Goal: Task Accomplishment & Management: Use online tool/utility

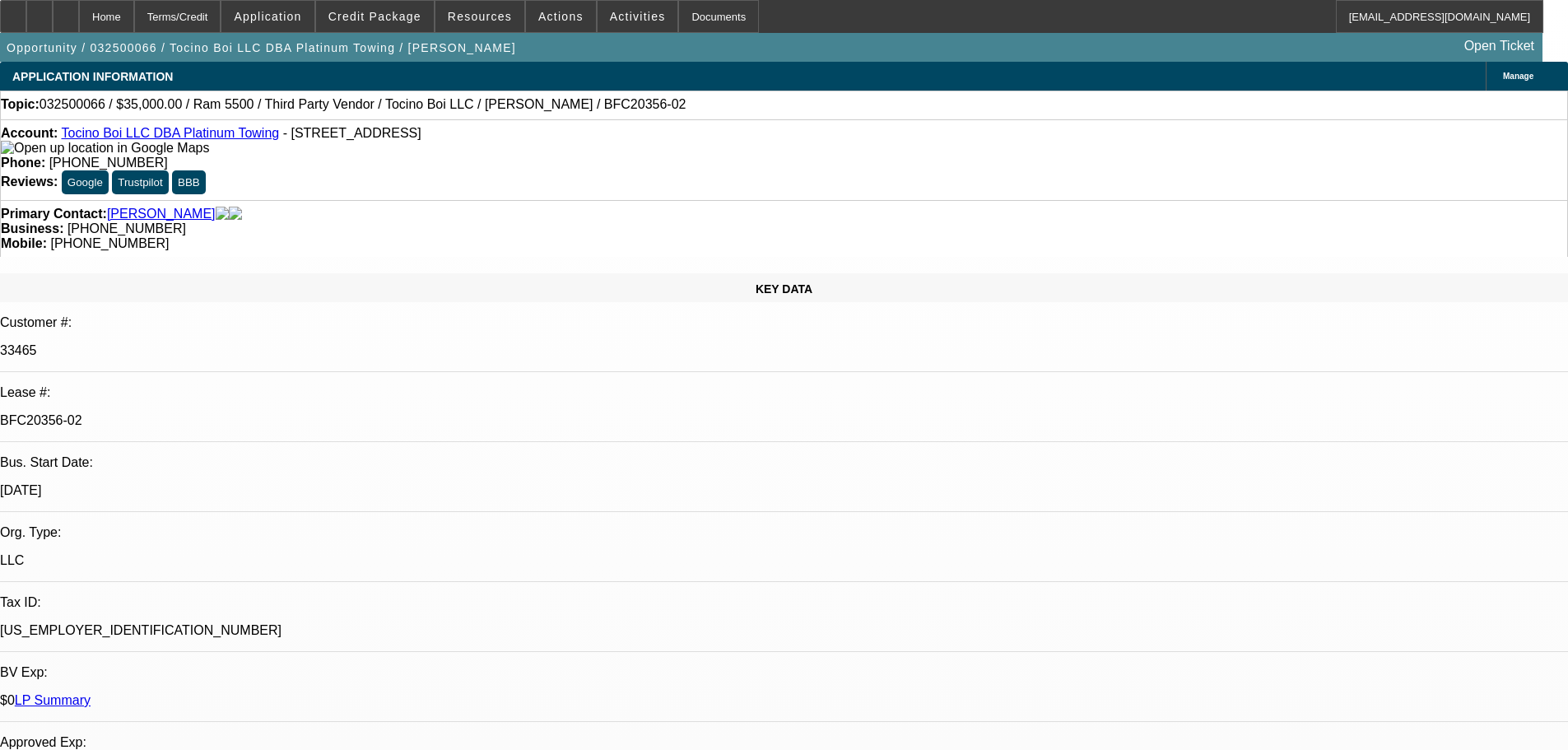
select select "0"
select select "6"
select select "0"
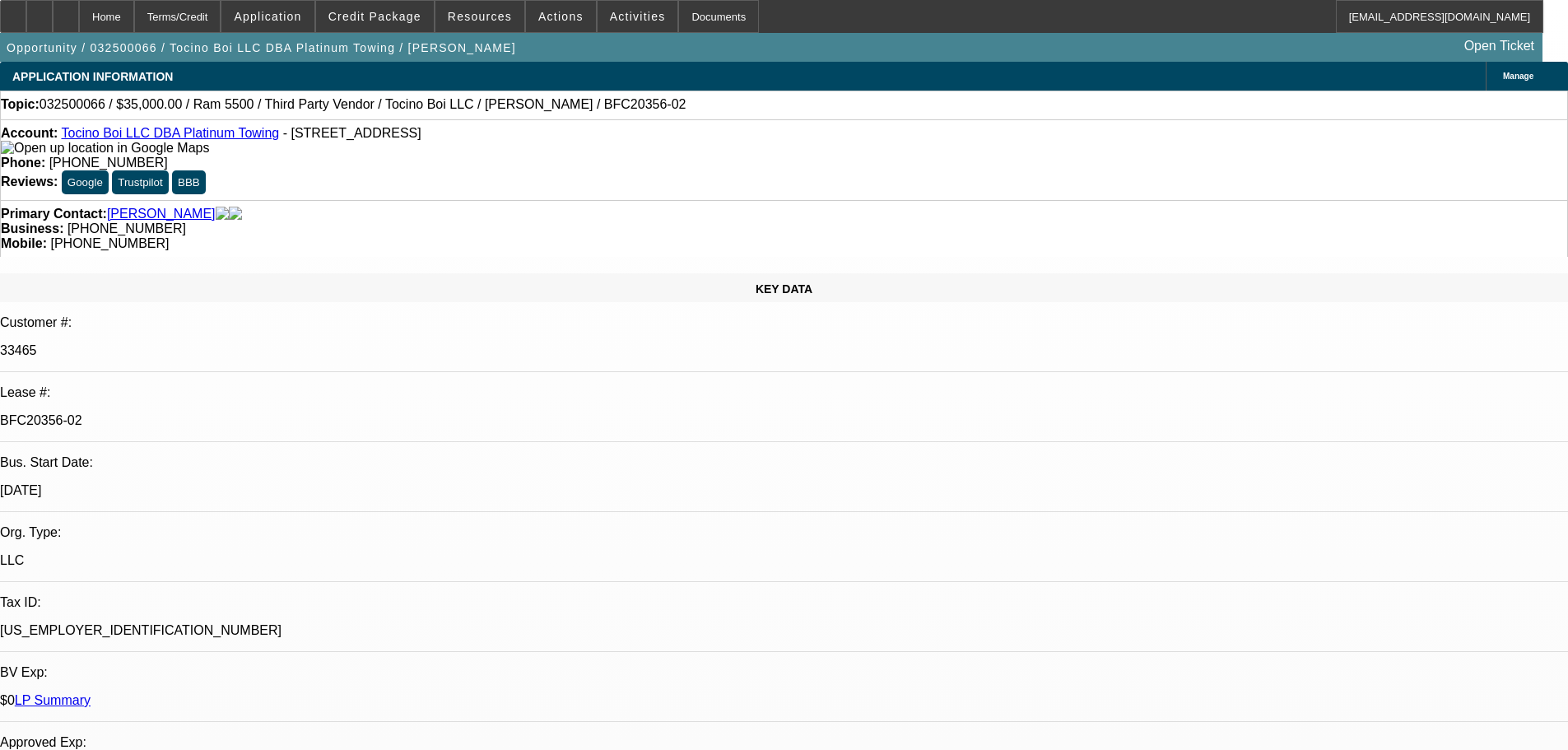
select select "0"
select select "6"
select select "0"
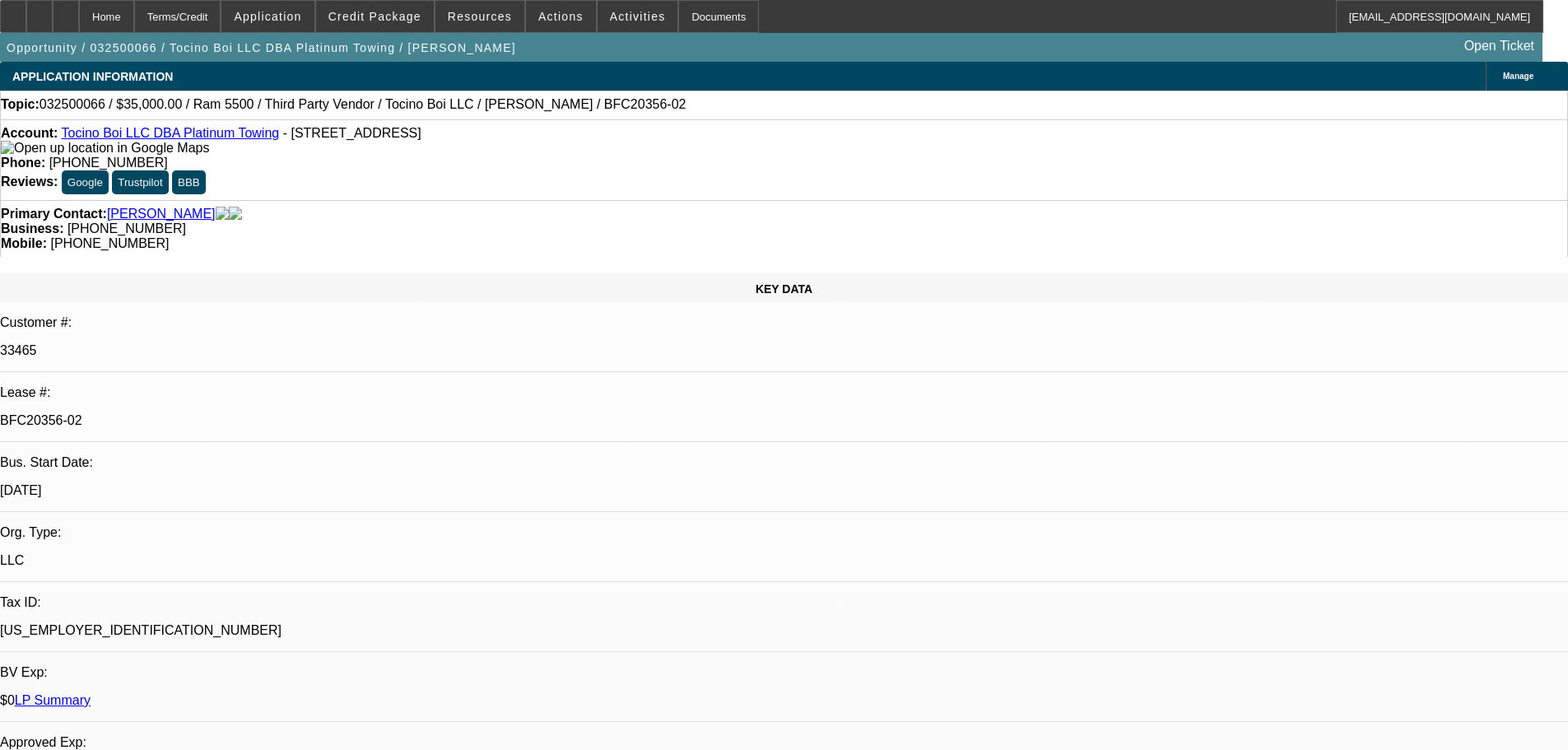
select select "0"
select select "6"
select select "0"
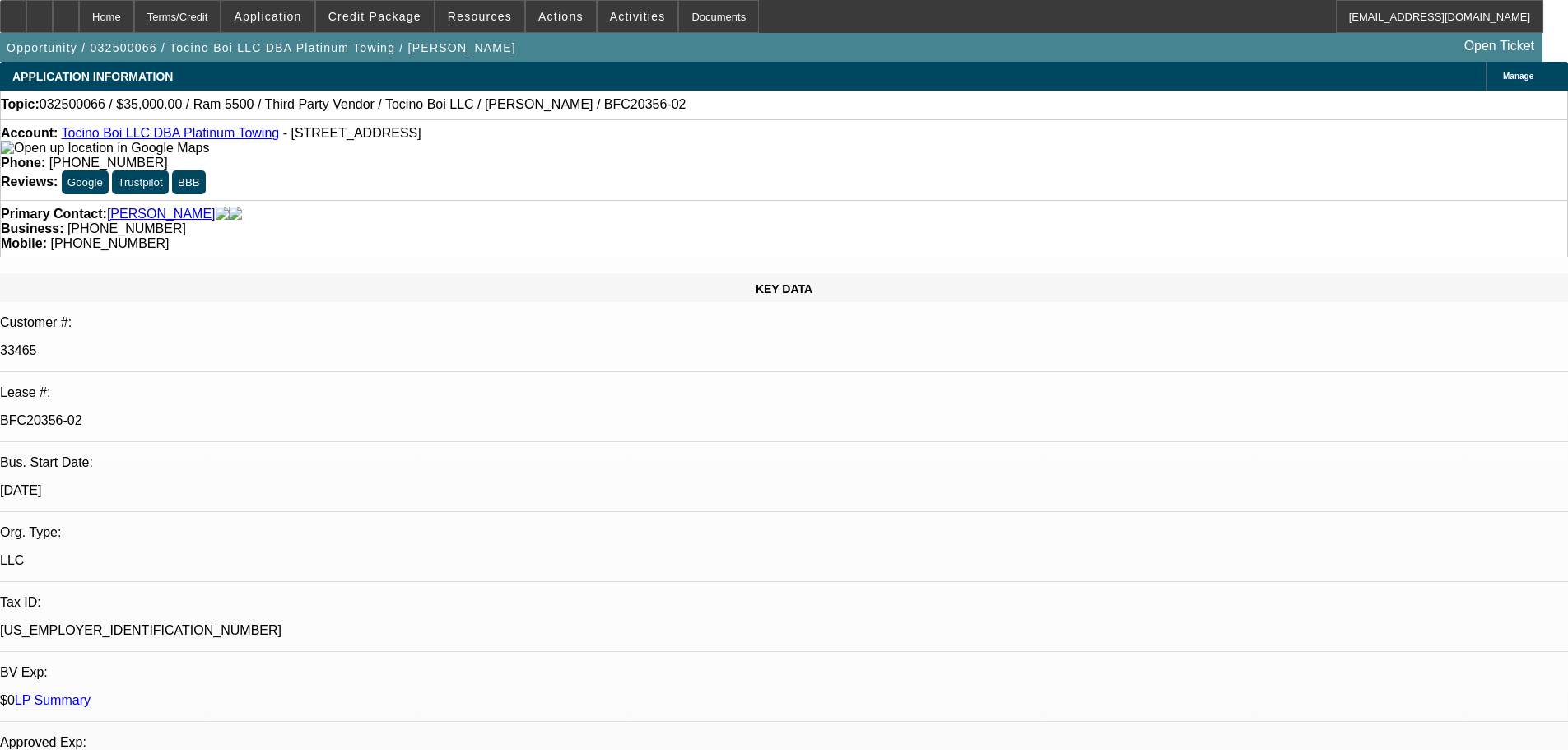
select select "6"
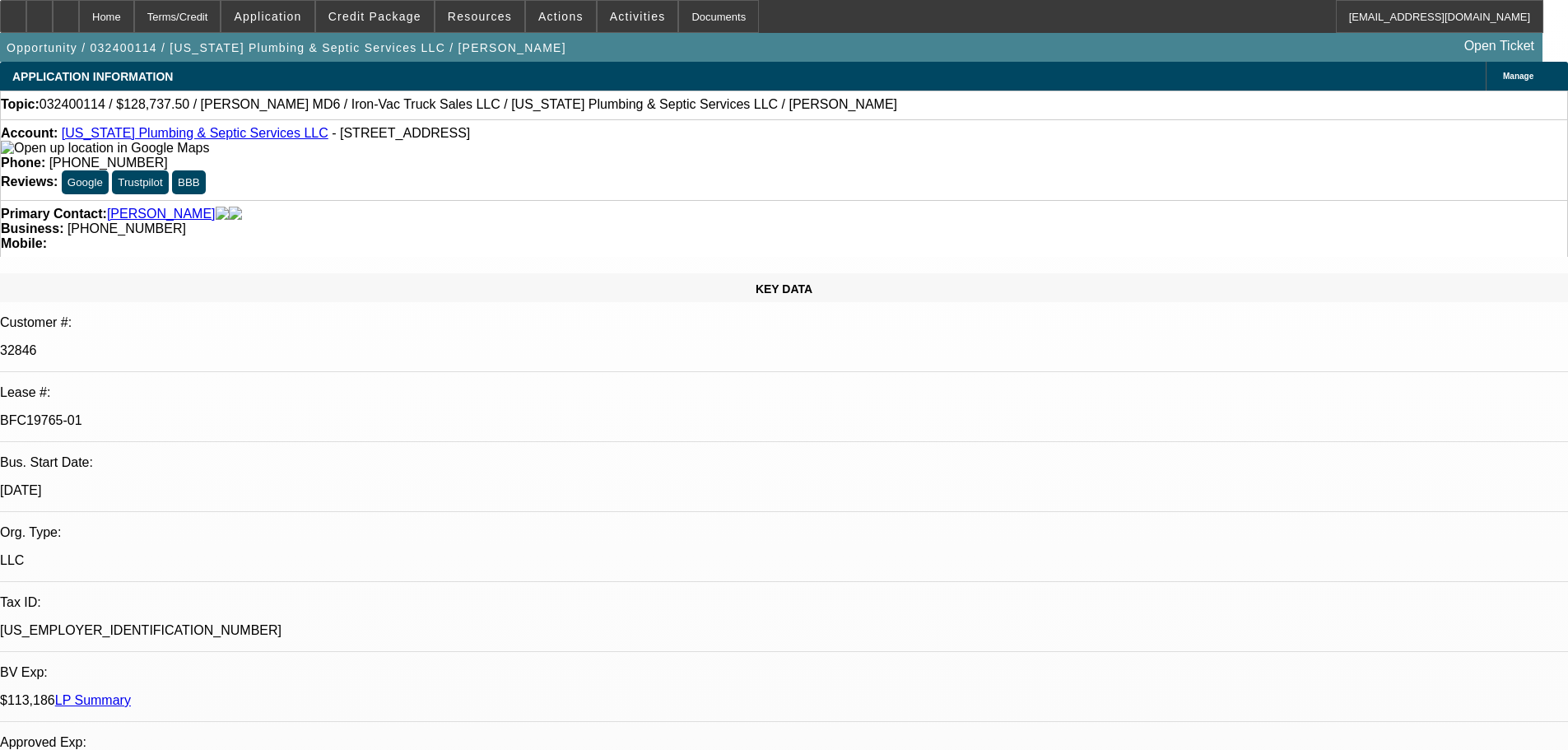
select select "0"
select select "2"
select select "0"
select select "6"
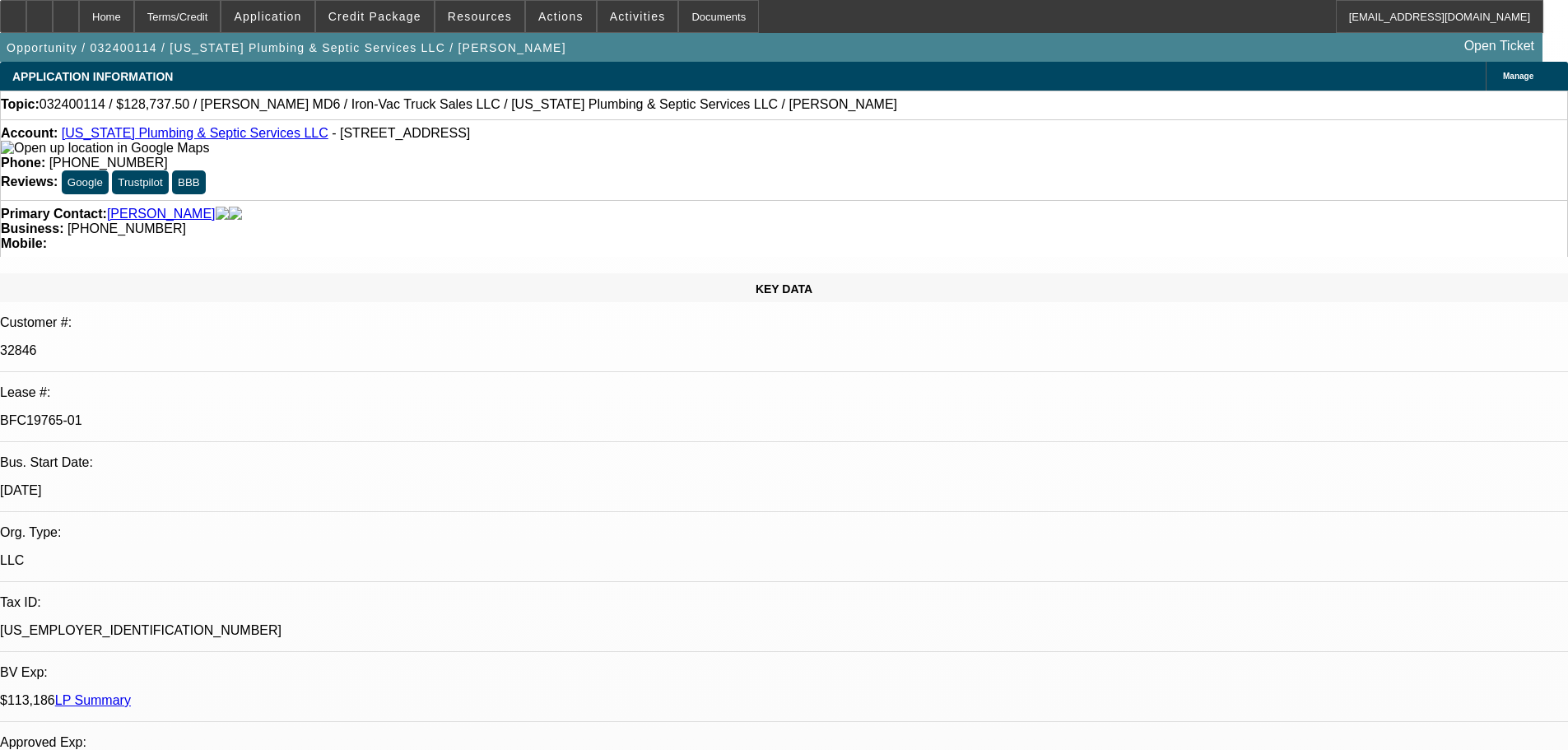
select select "0"
select select "2"
select select "0"
select select "6"
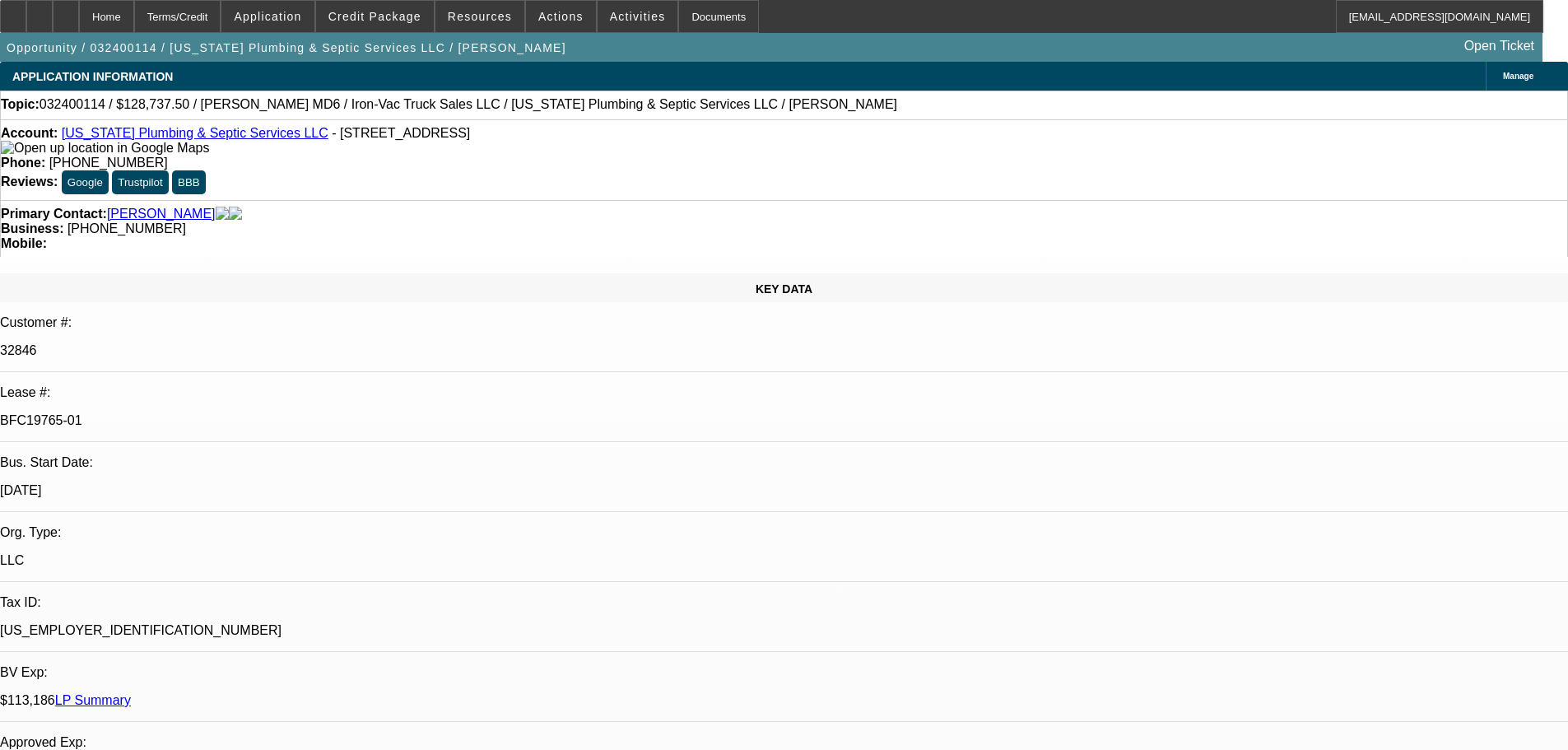
select select "0"
select select "2"
select select "0"
select select "6"
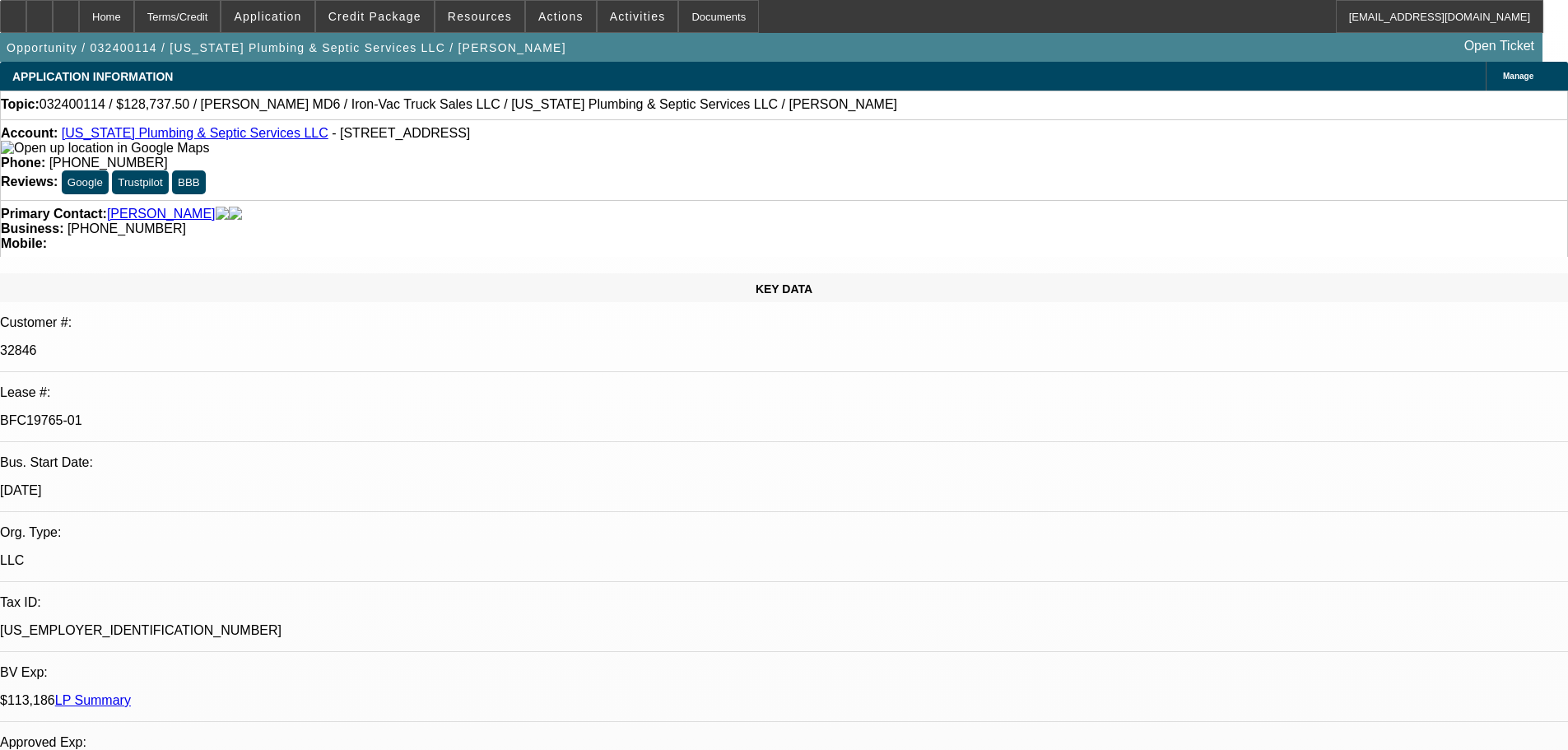
select select "0"
select select "2"
select select "0"
select select "6"
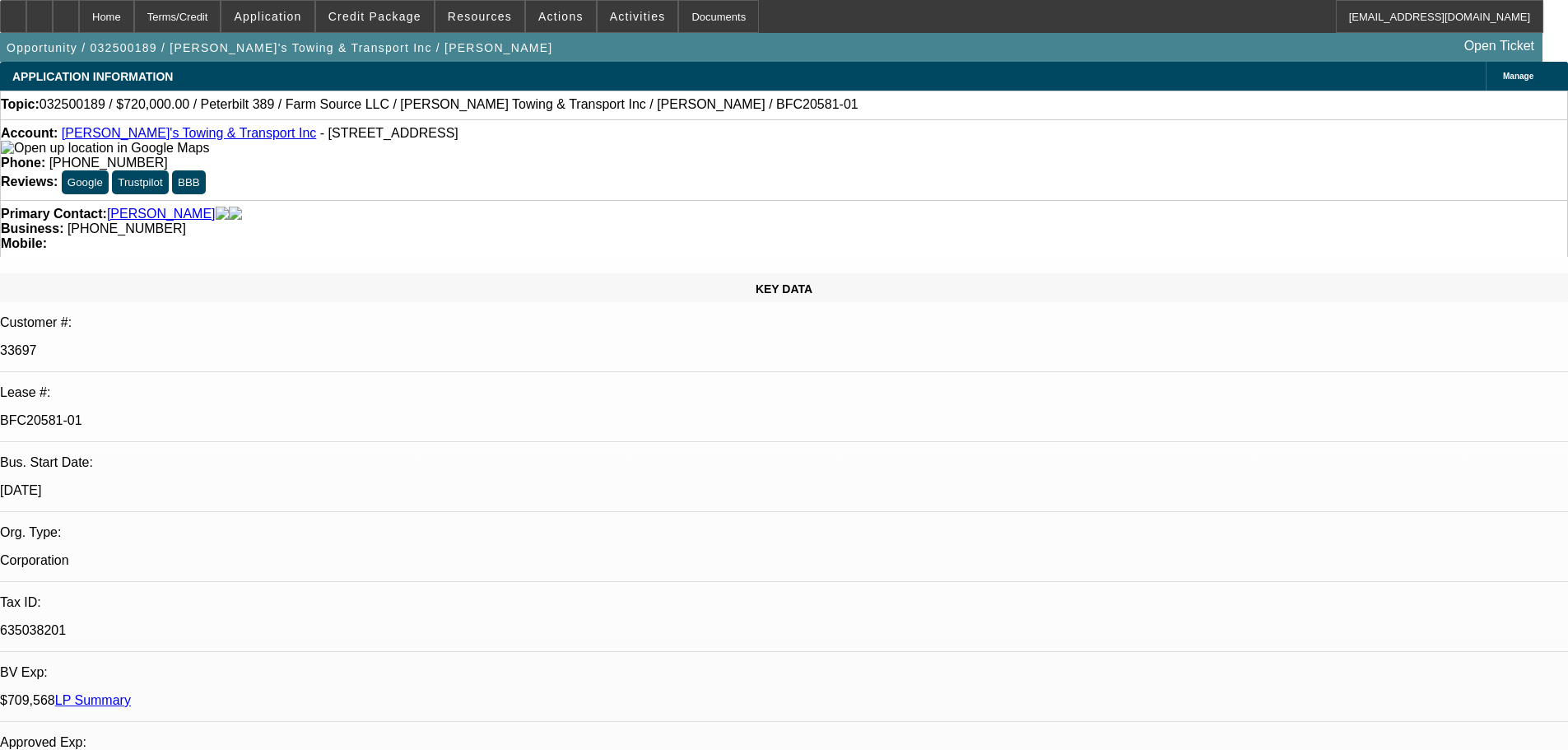
select select "0"
select select "2"
select select "0"
select select "6"
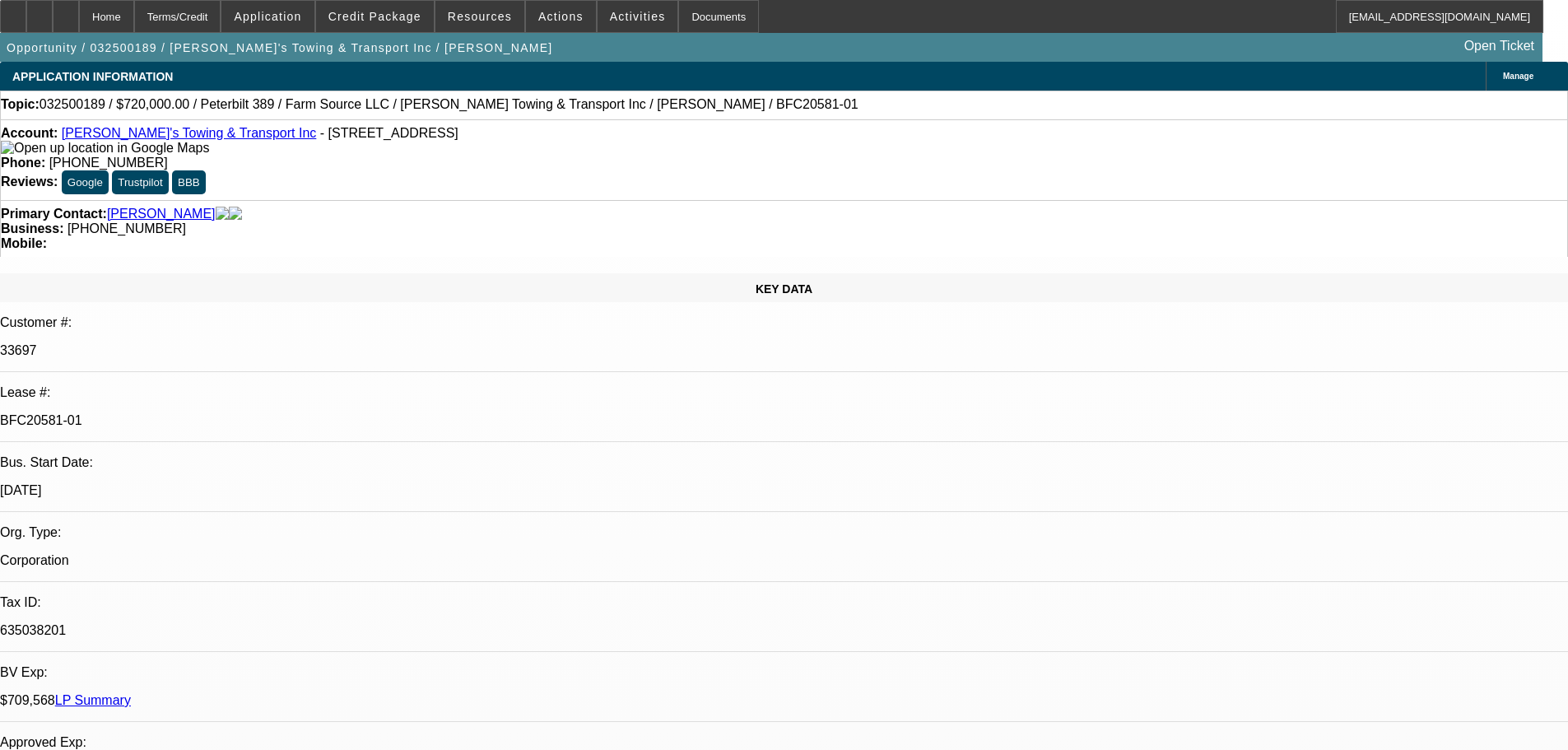
select select "0"
select select "2"
select select "0"
select select "6"
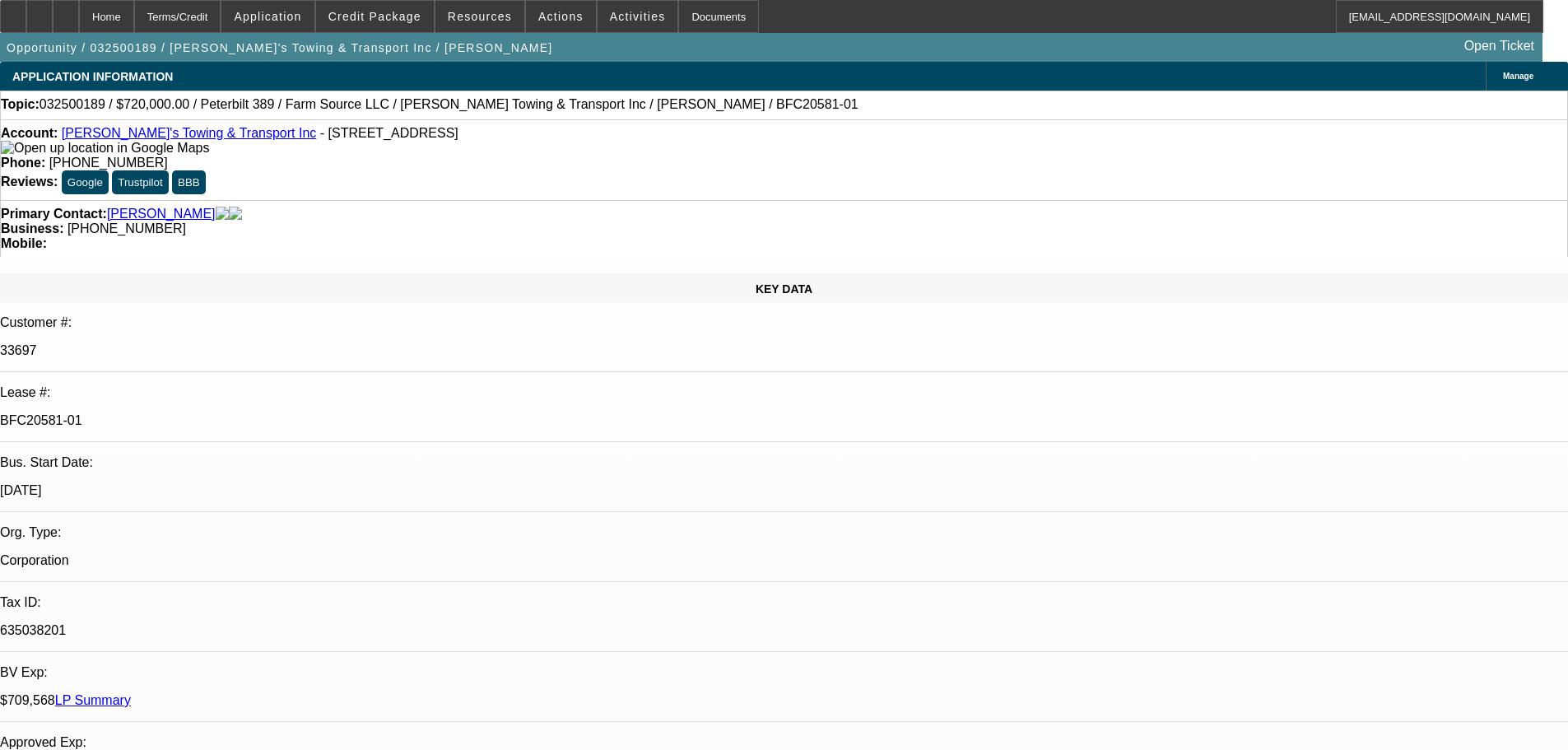
select select "0"
select select "2"
select select "0"
select select "6"
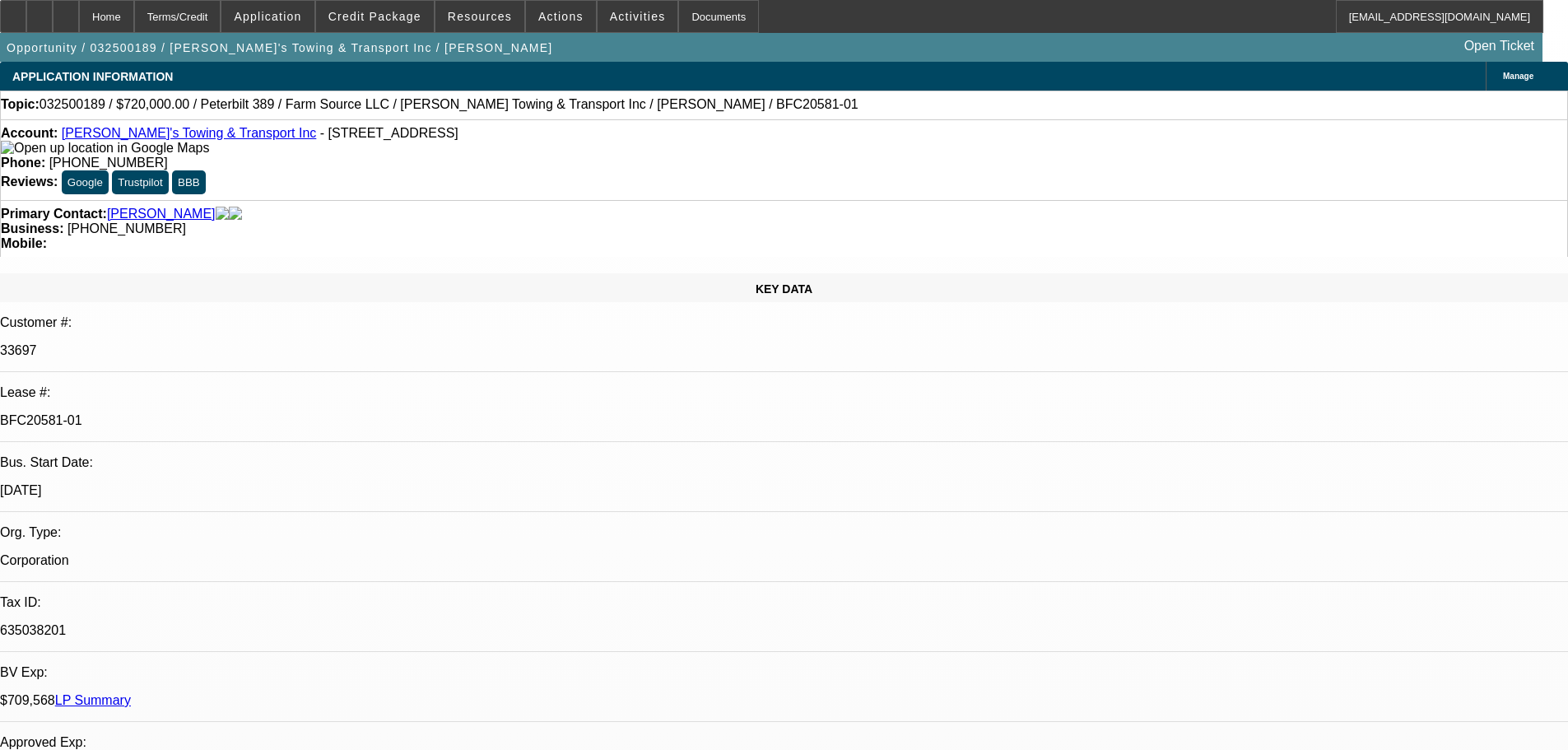
select select "0"
select select "2"
select select "0"
select select "6"
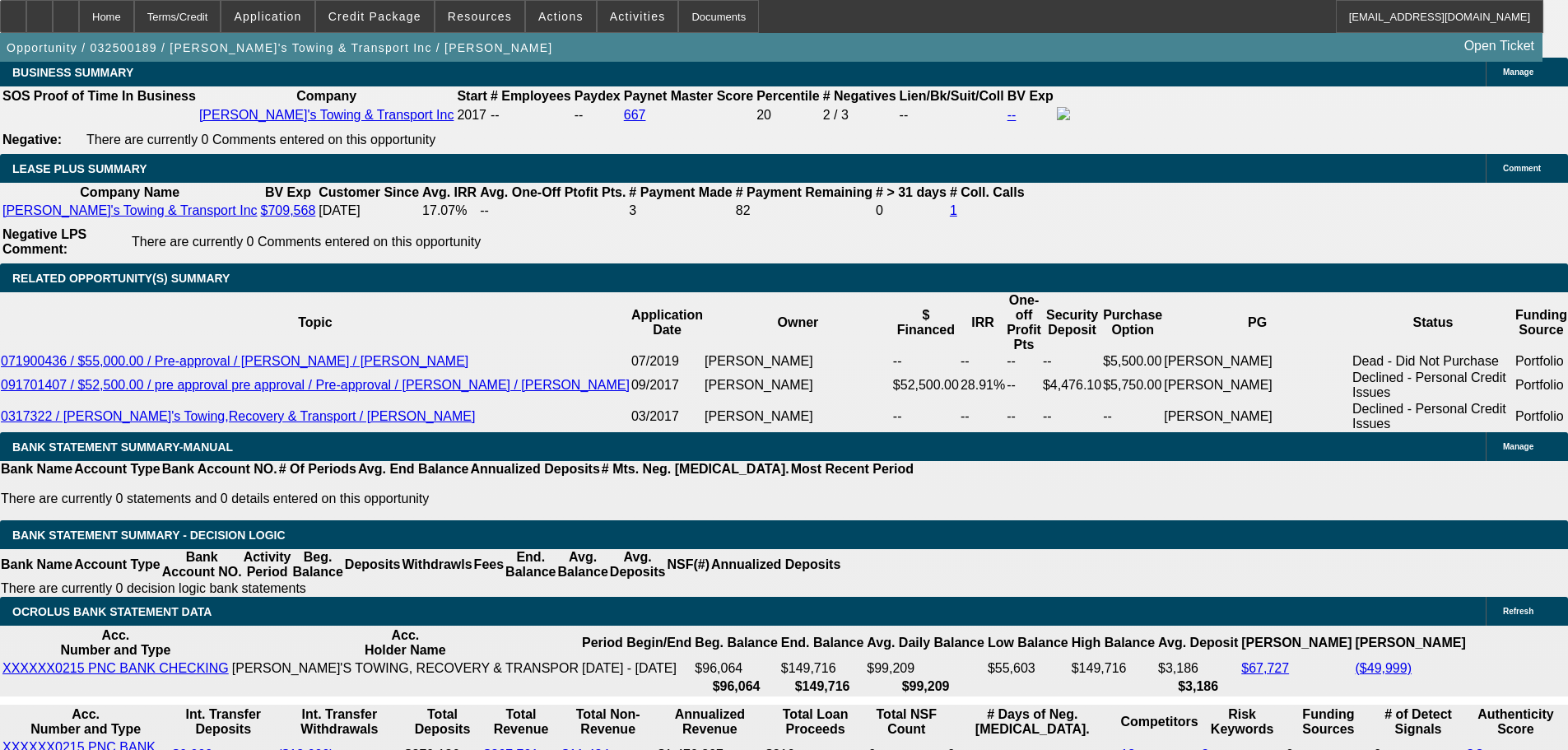
scroll to position [2634, 0]
